Goal: Task Accomplishment & Management: Complete application form

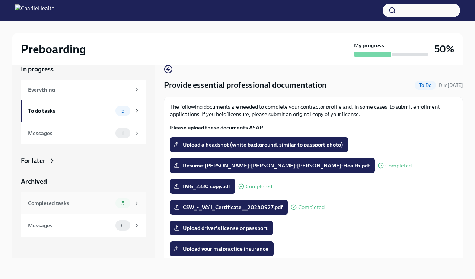
click at [106, 206] on div "Completed tasks" at bounding box center [70, 203] width 84 height 8
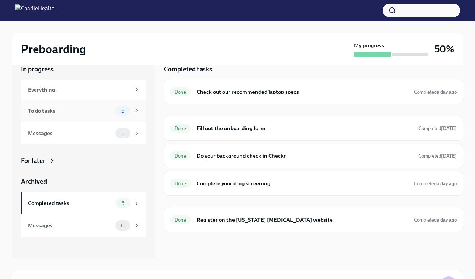
click at [94, 114] on div "To do tasks" at bounding box center [70, 111] width 84 height 8
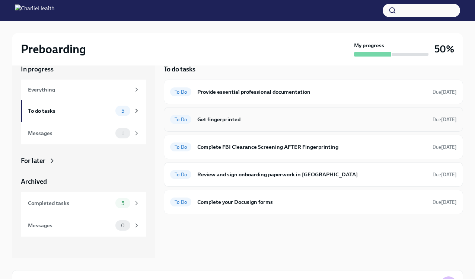
click at [265, 122] on h6 "Get fingerprinted" at bounding box center [311, 119] width 229 height 8
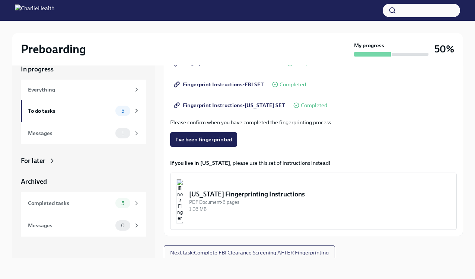
scroll to position [125, 0]
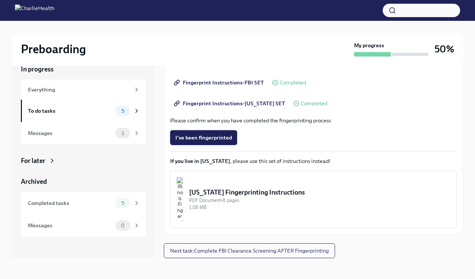
click at [214, 142] on button "I've been fingerprinted" at bounding box center [203, 137] width 67 height 15
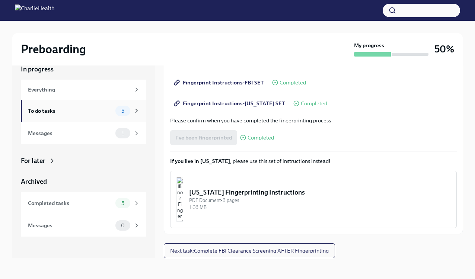
click at [94, 112] on div "To do tasks" at bounding box center [70, 111] width 84 height 8
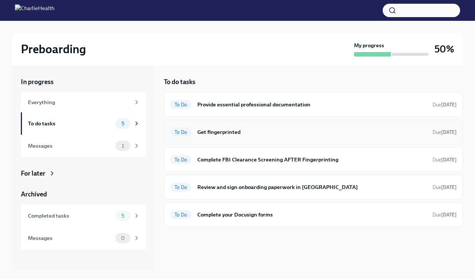
click at [310, 137] on div "To Do Get fingerprinted Due [DATE]" at bounding box center [313, 132] width 286 height 12
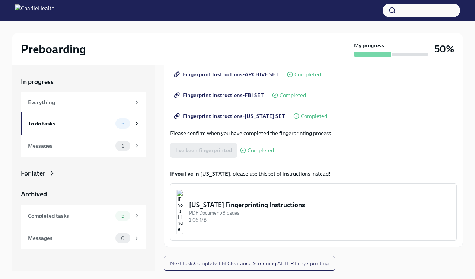
scroll to position [13, 0]
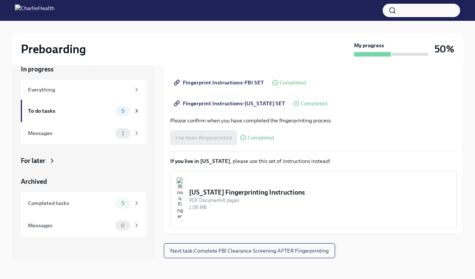
click at [255, 254] on span "Next task : Complete FBI Clearance Screening AFTER Fingerprinting" at bounding box center [249, 250] width 158 height 7
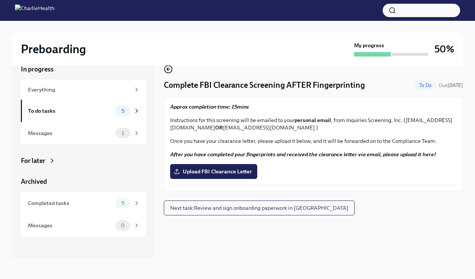
click at [169, 69] on icon "button" at bounding box center [168, 69] width 3 height 0
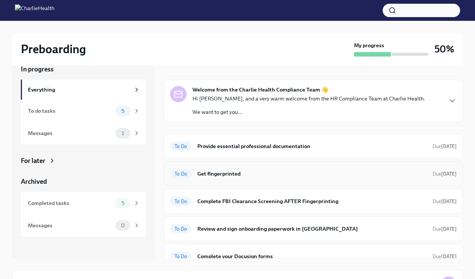
click at [301, 169] on div "To Do Get fingerprinted Due [DATE]" at bounding box center [313, 174] width 286 height 12
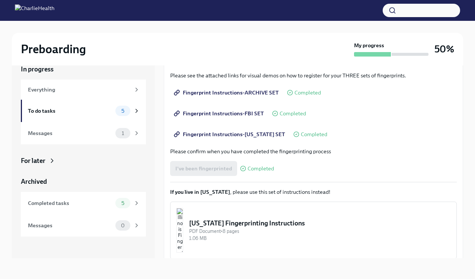
scroll to position [108, 0]
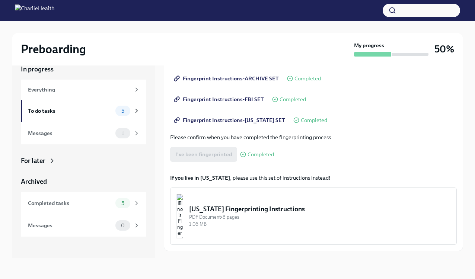
click at [211, 158] on div "I've been fingerprinted Completed" at bounding box center [222, 154] width 104 height 15
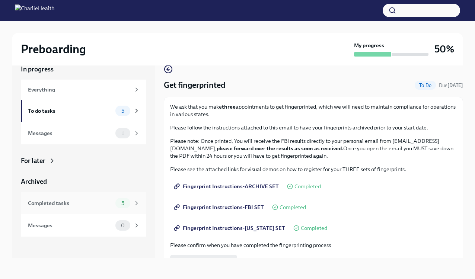
click at [106, 201] on div "Completed tasks" at bounding box center [70, 203] width 84 height 8
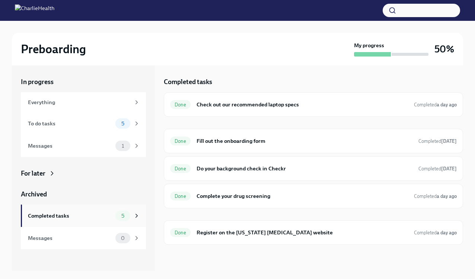
click at [94, 212] on div "Completed tasks" at bounding box center [70, 216] width 84 height 8
click at [90, 220] on div "Completed tasks 5" at bounding box center [84, 216] width 112 height 10
click at [106, 130] on div "To do tasks 5" at bounding box center [83, 123] width 125 height 22
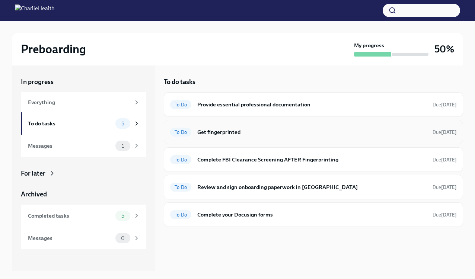
click at [212, 132] on h6 "Get fingerprinted" at bounding box center [311, 132] width 229 height 8
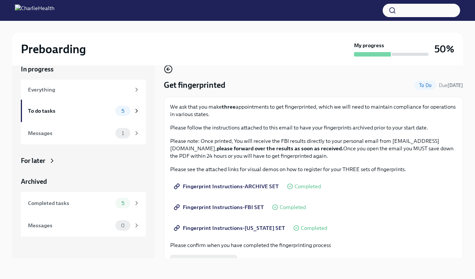
click at [170, 69] on icon "button" at bounding box center [168, 69] width 9 height 9
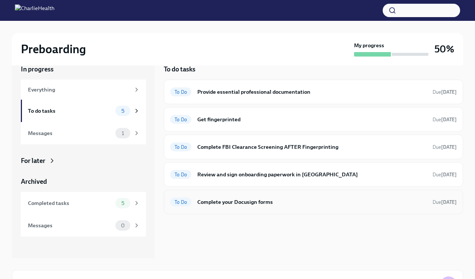
click at [237, 204] on h6 "Complete your Docusign forms" at bounding box center [311, 202] width 229 height 8
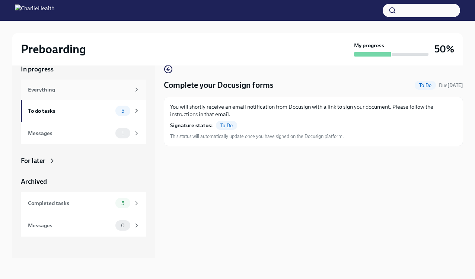
click at [122, 87] on div "Everything" at bounding box center [79, 90] width 102 height 8
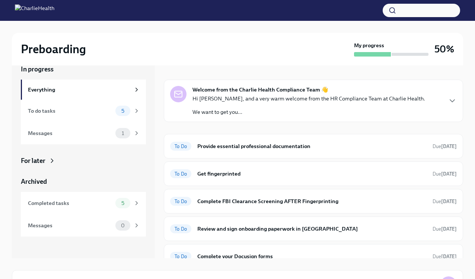
click at [294, 107] on div "Hi Chloe, and a very warm welcome from the HR Compliance Team at Charlie Health…" at bounding box center [308, 105] width 233 height 21
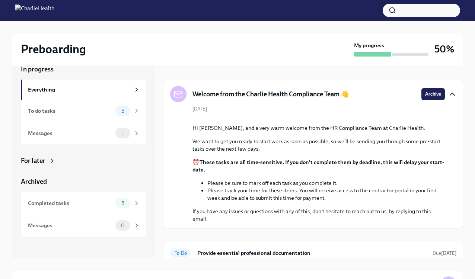
click at [451, 94] on icon "button" at bounding box center [452, 94] width 9 height 9
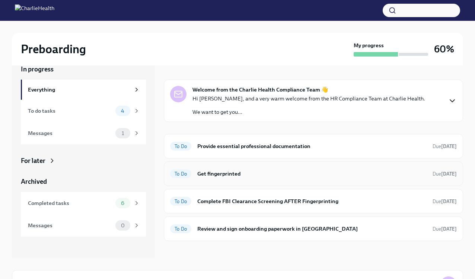
click at [240, 179] on div "To Do Get fingerprinted Due [DATE]" at bounding box center [313, 174] width 286 height 12
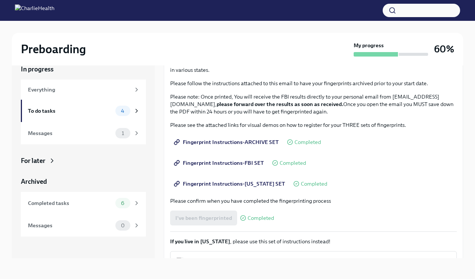
scroll to position [55, 0]
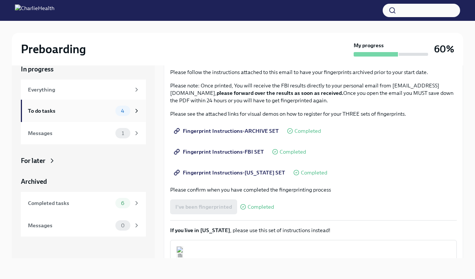
click at [96, 109] on div "To do tasks" at bounding box center [70, 111] width 84 height 8
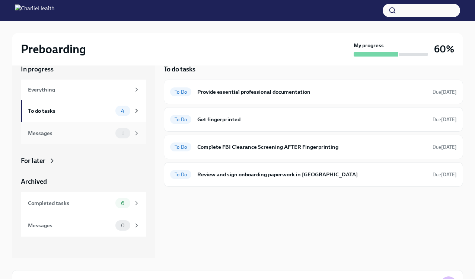
click at [99, 137] on div "Messages 1" at bounding box center [84, 133] width 112 height 10
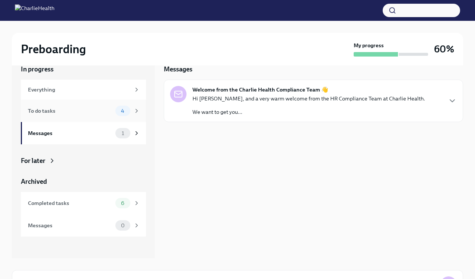
click at [92, 112] on div "To do tasks" at bounding box center [70, 111] width 84 height 8
